Goal: Obtain resource: Download file/media

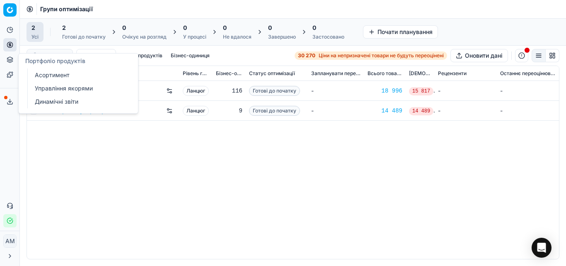
click at [43, 80] on link "Асортимент" at bounding box center [80, 75] width 97 height 12
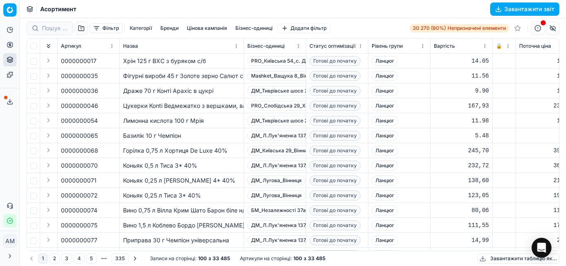
click at [109, 31] on font "Фільтр" at bounding box center [110, 28] width 17 height 7
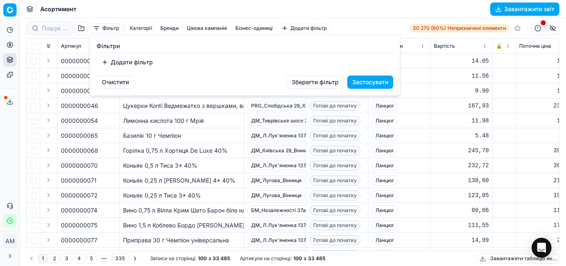
click at [116, 63] on font "Додати фільтр" at bounding box center [132, 61] width 42 height 7
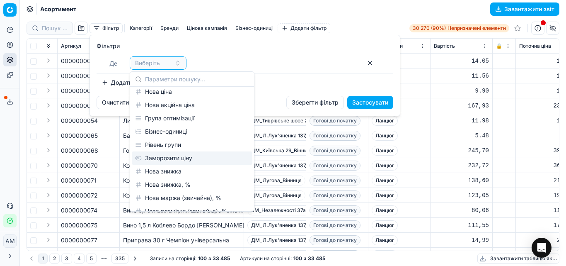
scroll to position [124, 0]
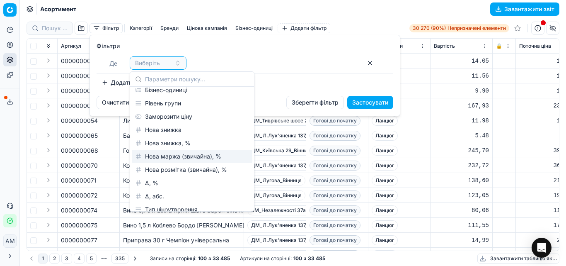
click at [203, 158] on font "Нова маржа (звичайна), %" at bounding box center [183, 156] width 76 height 7
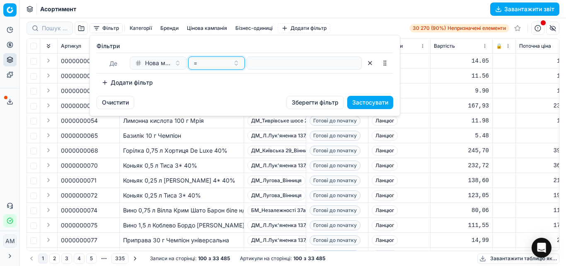
click at [236, 65] on button "=" at bounding box center [216, 62] width 57 height 13
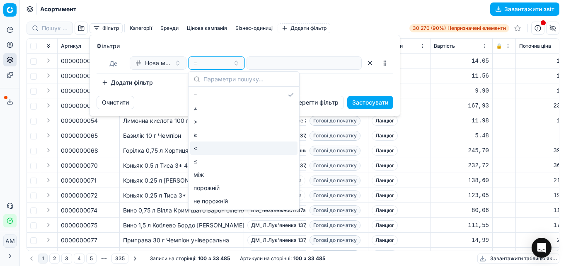
click at [196, 150] on font "<" at bounding box center [196, 147] width 4 height 7
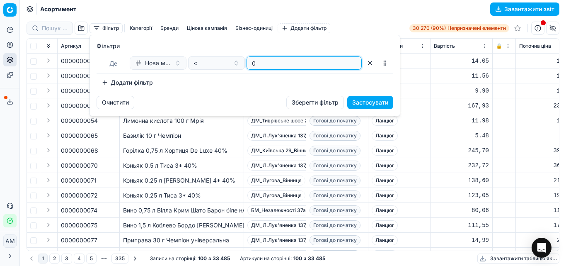
type input "0"
click at [367, 101] on font "Застосувати" at bounding box center [370, 102] width 36 height 7
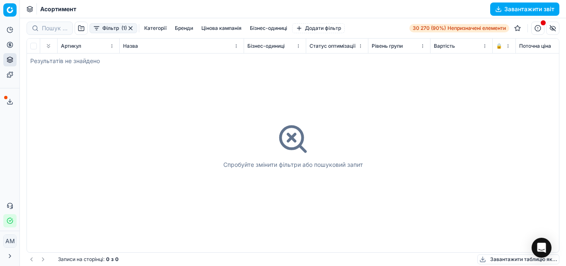
click at [114, 27] on font "Фільтр" at bounding box center [110, 28] width 17 height 6
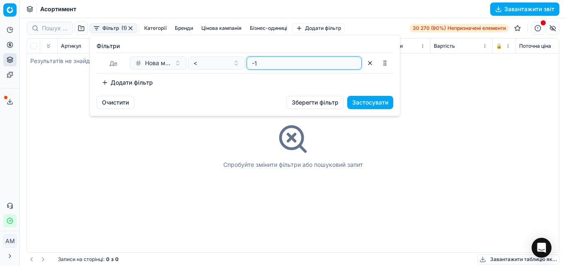
click at [354, 67] on input "-1" at bounding box center [304, 63] width 108 height 12
type input "0"
click at [354, 60] on input "0" at bounding box center [304, 63] width 108 height 12
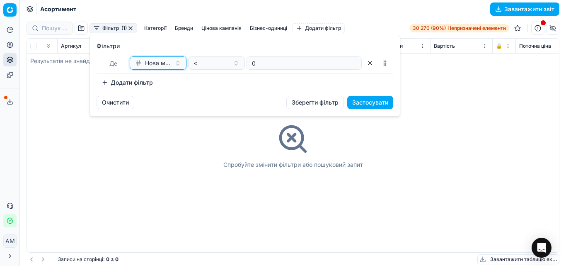
click at [173, 64] on button "Нова маржа (звичайна), %" at bounding box center [158, 62] width 57 height 13
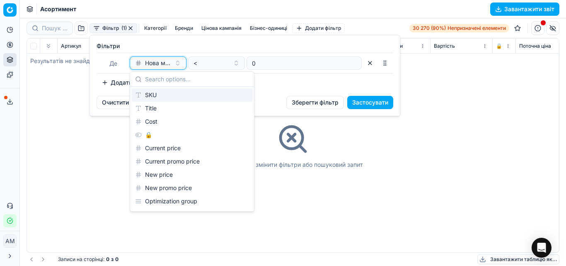
click at [174, 64] on button "Нова маржа (звичайна), %" at bounding box center [158, 62] width 57 height 13
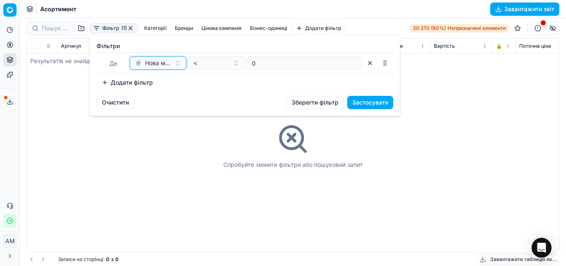
click at [175, 64] on button "Нова маржа (звичайна), %" at bounding box center [158, 62] width 57 height 13
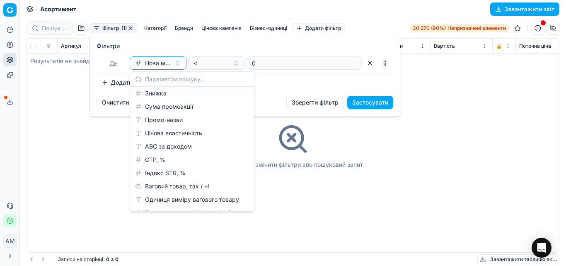
scroll to position [436, 0]
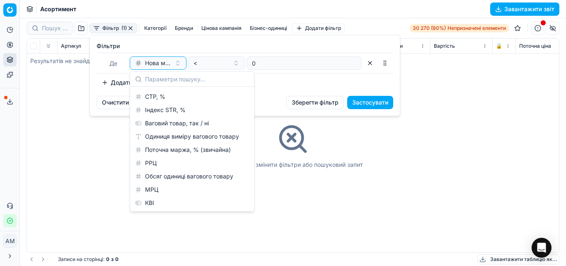
click at [179, 149] on font "Поточна маржа, % (звичайна)" at bounding box center [188, 149] width 86 height 7
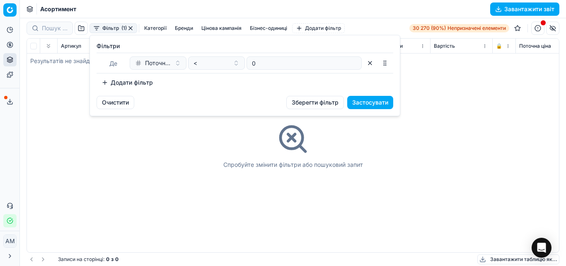
click at [362, 101] on font "Застосувати" at bounding box center [370, 102] width 36 height 7
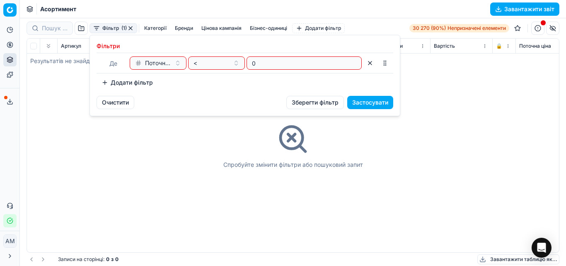
click at [362, 101] on font "Застосувати" at bounding box center [370, 102] width 36 height 7
click at [215, 124] on html "Исходный текст Оцените этот перевод Ваш отзыв поможет нам улучшить Google Перев…" at bounding box center [283, 133] width 566 height 266
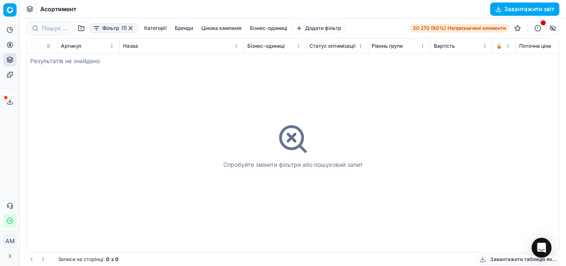
click at [130, 27] on button "button" at bounding box center [130, 28] width 7 height 7
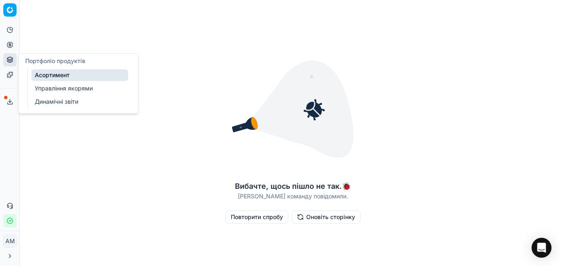
click at [9, 59] on icon at bounding box center [9, 58] width 5 height 3
click at [51, 78] on font "Асортимент" at bounding box center [52, 74] width 35 height 7
click at [52, 75] on font "Асортимент" at bounding box center [52, 74] width 35 height 7
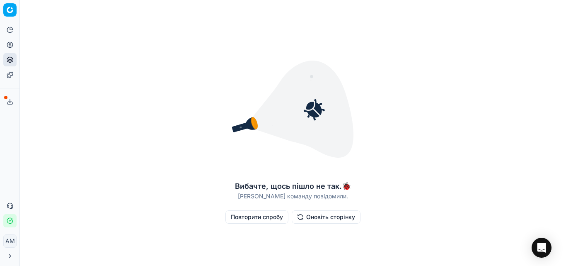
click at [337, 216] on font "Оновіть сторінку" at bounding box center [330, 216] width 49 height 7
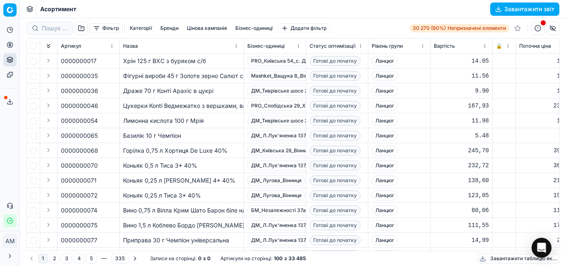
click at [110, 29] on font "Фільтр" at bounding box center [110, 28] width 17 height 6
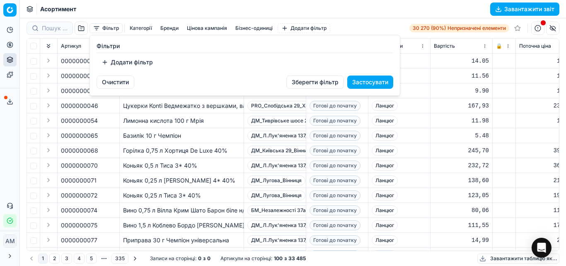
click at [317, 155] on html "Исходный текст Оцените этот перевод Ваш отзыв поможет нам улучшить Google Перев…" at bounding box center [283, 133] width 566 height 266
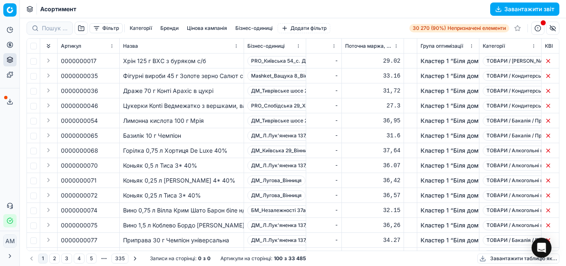
scroll to position [0, 2291]
click at [395, 136] on font "31.6" at bounding box center [392, 135] width 14 height 7
click at [401, 169] on td "36.07" at bounding box center [371, 165] width 62 height 15
click at [108, 26] on font "Фільтр" at bounding box center [110, 28] width 17 height 6
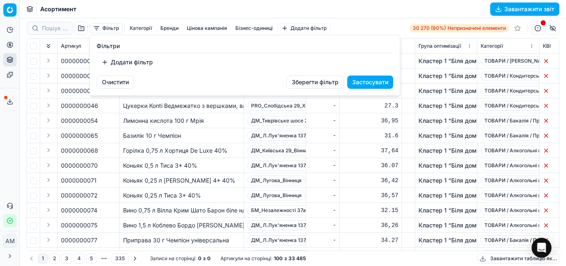
click at [137, 61] on font "Додати фільтр" at bounding box center [132, 61] width 42 height 7
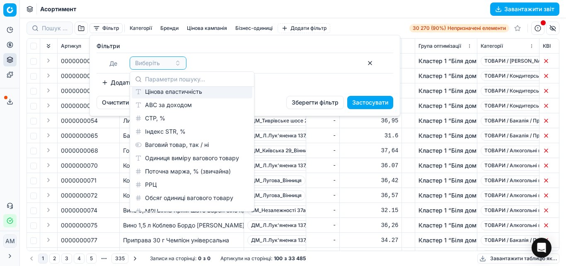
scroll to position [436, 0]
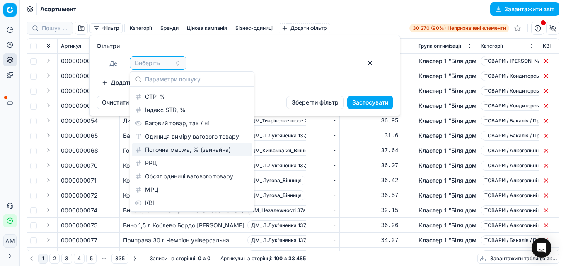
click at [214, 150] on font "Поточна маржа, % (звичайна)" at bounding box center [188, 149] width 86 height 7
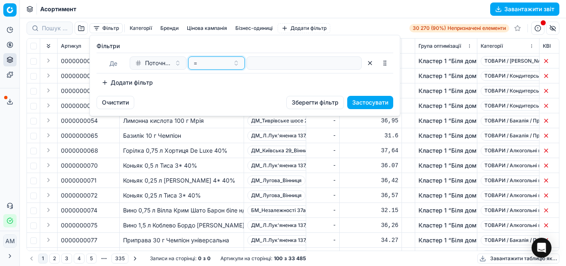
click at [237, 66] on button "=" at bounding box center [216, 62] width 57 height 13
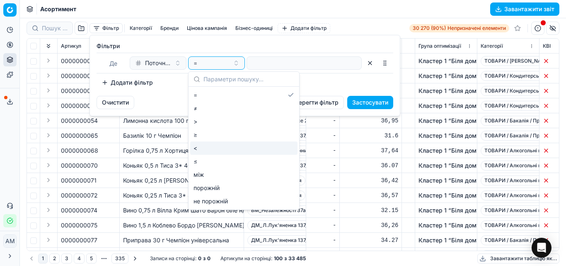
click at [197, 146] on font "<" at bounding box center [196, 147] width 4 height 7
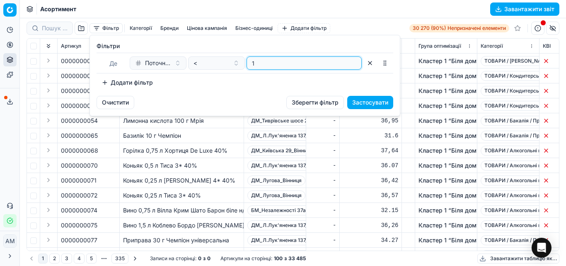
click at [354, 61] on input "1" at bounding box center [304, 63] width 108 height 12
type input "0"
click at [352, 67] on input "0" at bounding box center [304, 63] width 108 height 12
click at [364, 103] on font "Застосувати" at bounding box center [370, 102] width 36 height 7
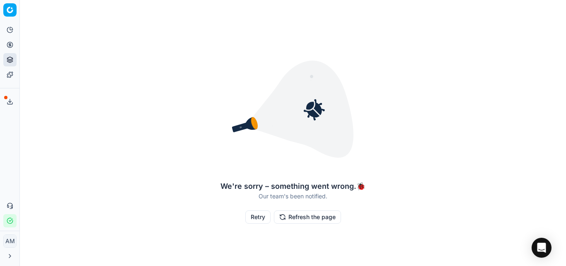
click at [319, 217] on button "Refresh the page" at bounding box center [307, 216] width 67 height 13
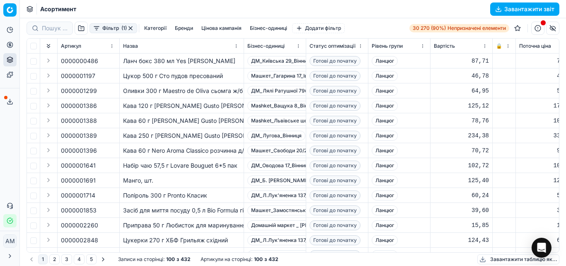
click at [111, 29] on font "Фільтр" at bounding box center [110, 28] width 17 height 6
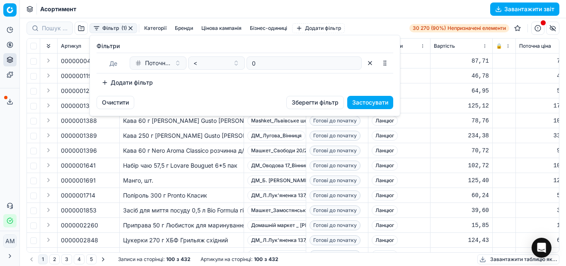
click at [481, 148] on html "Исходный текст Оцените этот перевод Ваш отзыв поможет нам улучшить Google Перев…" at bounding box center [283, 133] width 566 height 266
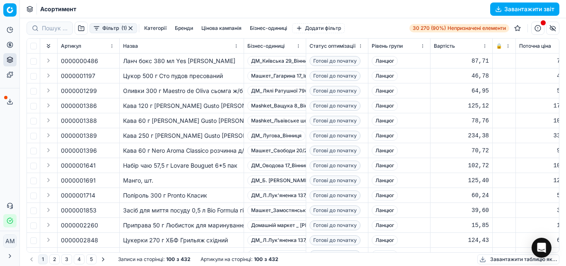
click at [532, 10] on font "Завантажити звіт" at bounding box center [530, 8] width 50 height 7
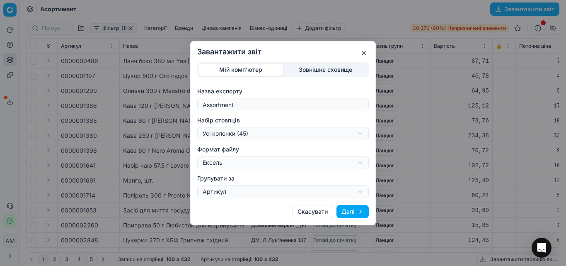
click at [357, 212] on button "Далі" at bounding box center [353, 211] width 32 height 13
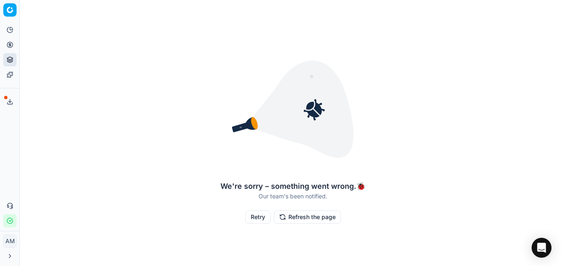
click at [323, 216] on button "Refresh the page" at bounding box center [307, 216] width 67 height 13
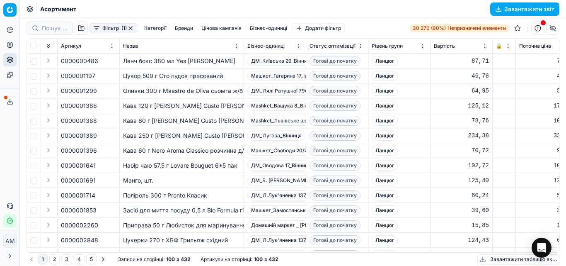
click at [9, 104] on icon at bounding box center [10, 101] width 7 height 7
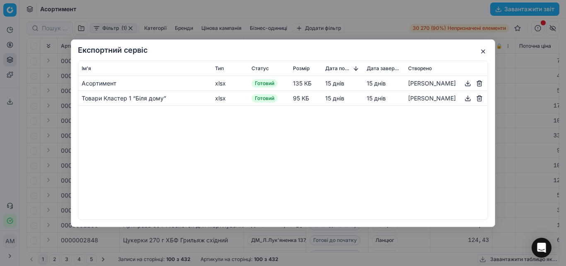
click at [481, 52] on button "button" at bounding box center [484, 51] width 10 height 10
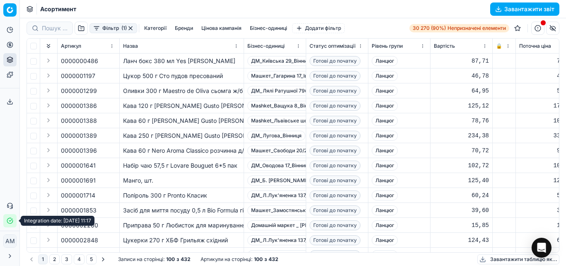
click at [9, 222] on icon "button" at bounding box center [10, 220] width 7 height 7
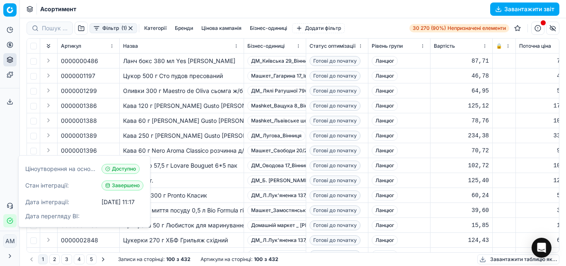
click at [10, 138] on div "Аналітика Ціноутворення Портфоліо продуктів Шаблони Експортний сервіс 2 Зверніт…" at bounding box center [9, 125] width 19 height 211
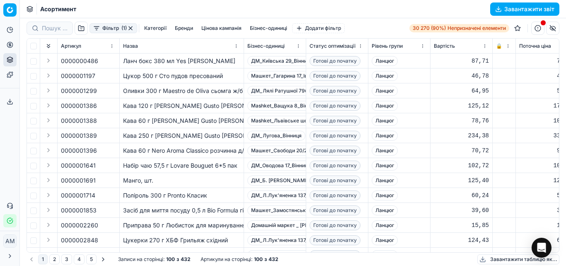
click at [10, 102] on icon at bounding box center [10, 101] width 7 height 7
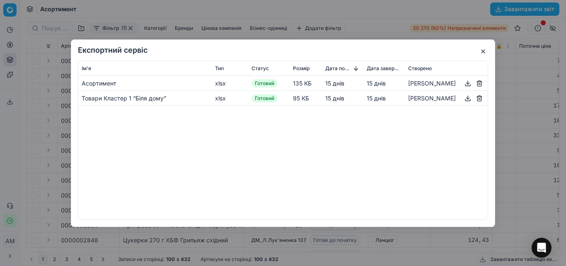
click at [481, 51] on button "button" at bounding box center [484, 51] width 10 height 10
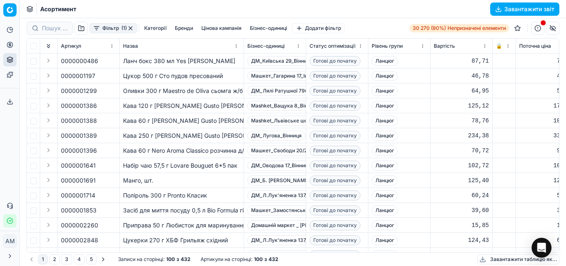
click at [518, 7] on font "Завантажити звіт" at bounding box center [530, 8] width 50 height 7
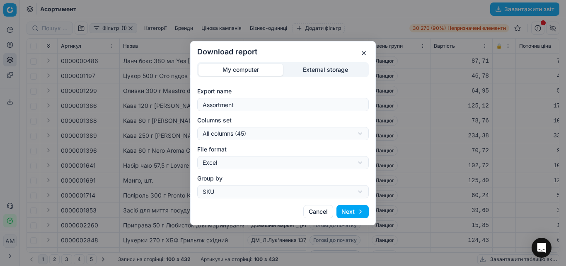
click at [354, 214] on button "Next" at bounding box center [353, 211] width 32 height 13
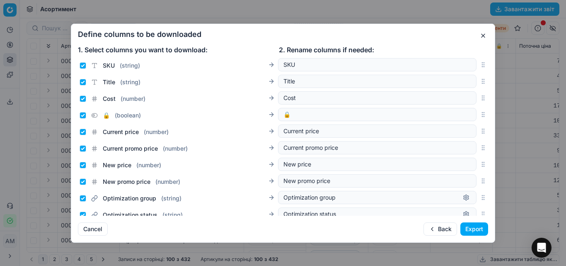
click at [470, 226] on button "Export" at bounding box center [475, 228] width 28 height 13
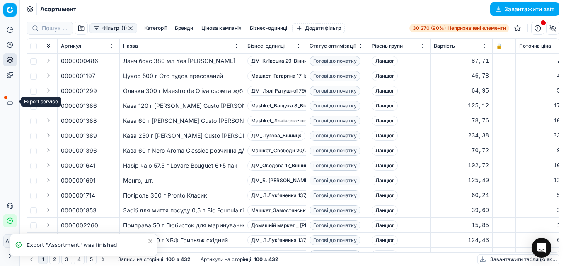
click at [5, 104] on button "Експортний сервіс" at bounding box center [9, 101] width 13 height 13
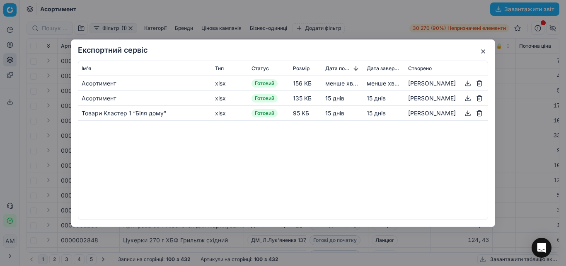
click at [467, 84] on button "button" at bounding box center [468, 83] width 10 height 10
